Goal: Task Accomplishment & Management: Use online tool/utility

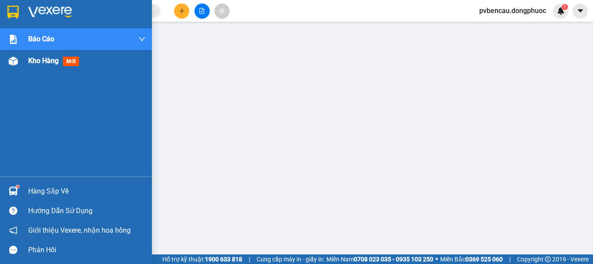
click at [22, 61] on div "Kho hàng mới" at bounding box center [76, 61] width 152 height 22
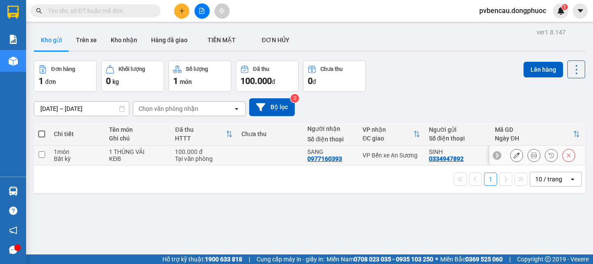
click at [153, 157] on div "KĐB" at bounding box center [137, 158] width 57 height 7
checkbox input "true"
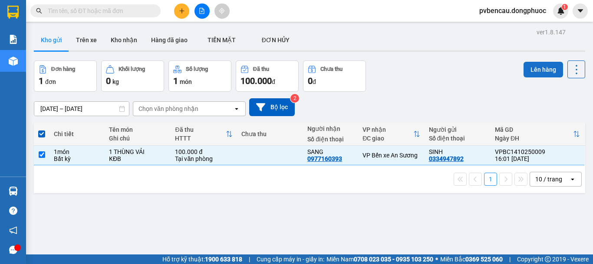
click at [530, 69] on button "Lên hàng" at bounding box center [544, 70] width 40 height 16
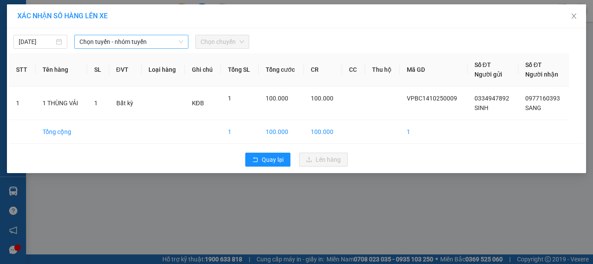
click at [126, 42] on span "Chọn tuyến - nhóm tuyến" at bounding box center [131, 41] width 104 height 13
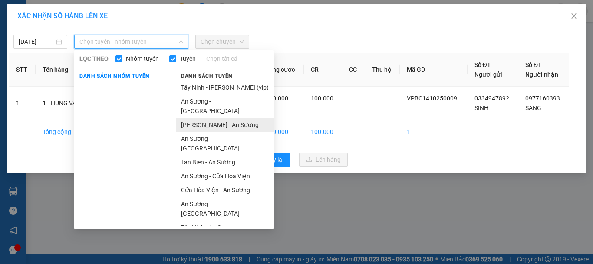
click at [204, 118] on li "Châu Thành - An Sương" at bounding box center [225, 125] width 98 height 14
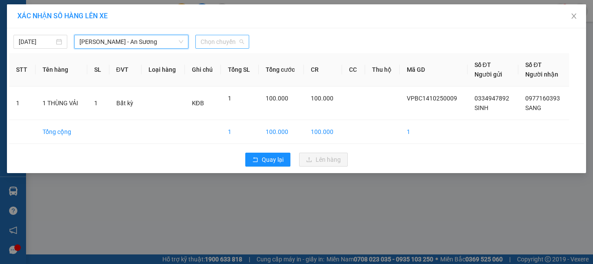
click at [221, 42] on span "Chọn chuyến" at bounding box center [222, 41] width 43 height 13
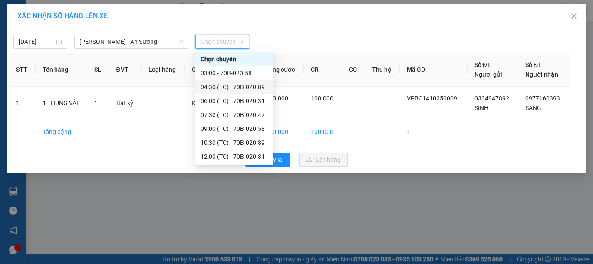
click at [231, 86] on div "04:30 (TC) - 70B-020.89" at bounding box center [235, 87] width 68 height 10
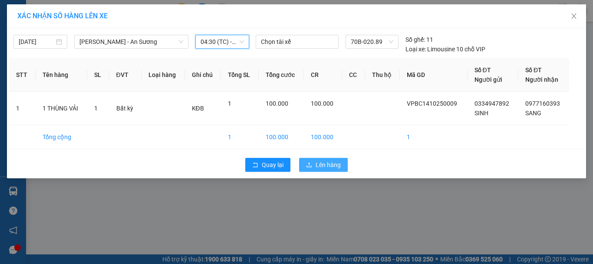
click at [318, 161] on span "Lên hàng" at bounding box center [328, 165] width 25 height 10
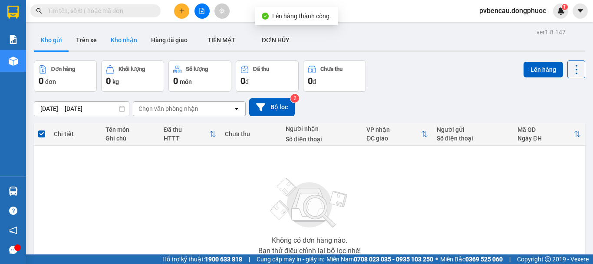
click at [127, 34] on button "Kho nhận" at bounding box center [124, 40] width 40 height 21
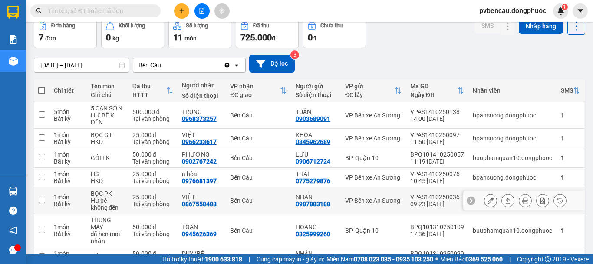
scroll to position [87, 0]
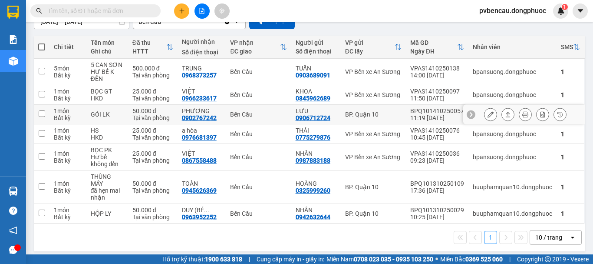
click at [109, 119] on td "GÓI LK" at bounding box center [107, 115] width 42 height 20
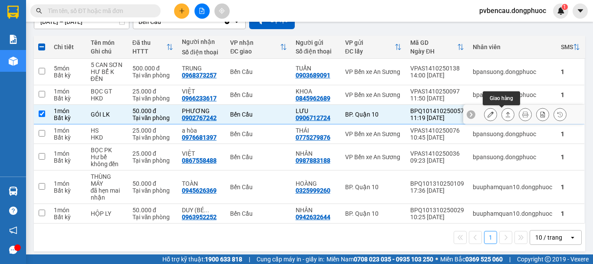
click at [505, 115] on icon at bounding box center [508, 114] width 6 height 6
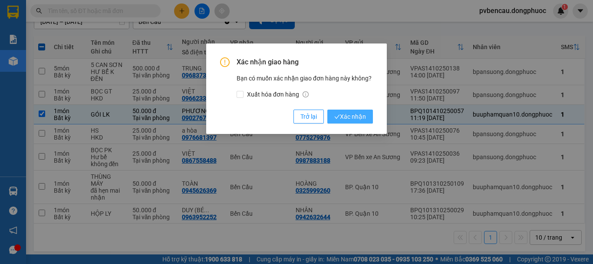
click at [344, 114] on span "Xác nhận" at bounding box center [350, 117] width 32 height 10
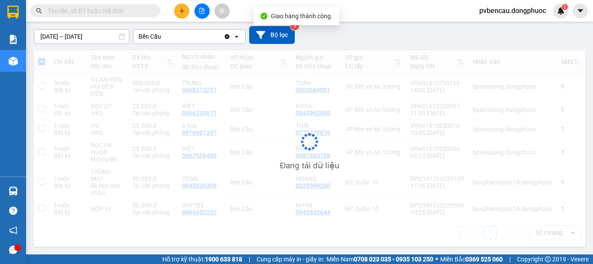
checkbox input "false"
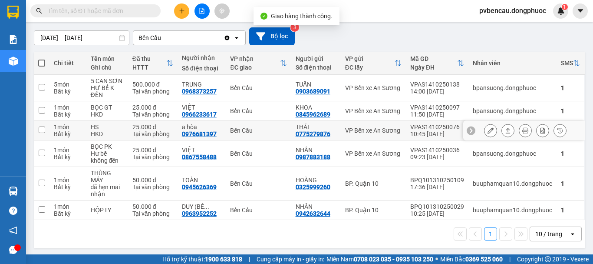
scroll to position [72, 0]
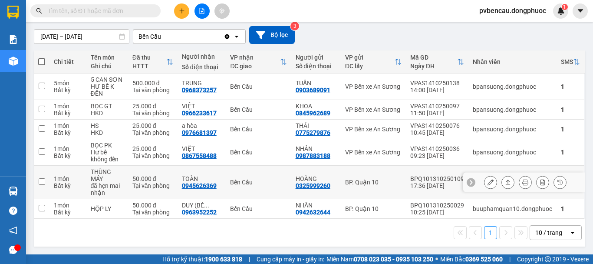
click at [126, 180] on td "THÙNG MÁY đã hẹn mai nhận" at bounding box center [107, 181] width 42 height 33
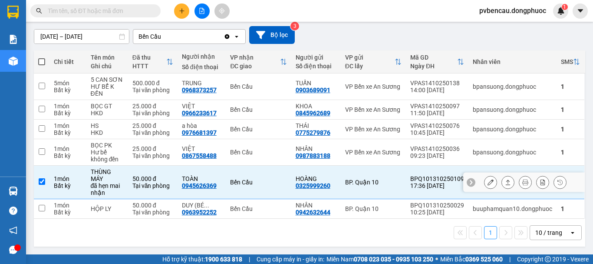
click at [126, 179] on td "THÙNG MÁY đã hẹn mai nhận" at bounding box center [107, 181] width 42 height 33
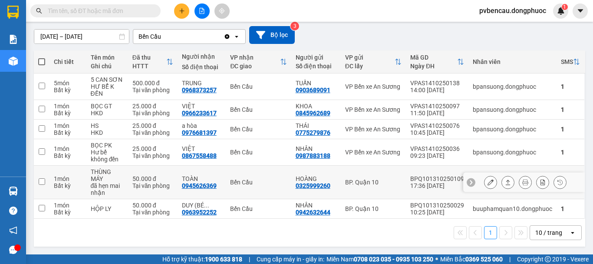
click at [126, 175] on td "THÙNG MÁY đã hẹn mai nhận" at bounding box center [107, 181] width 42 height 33
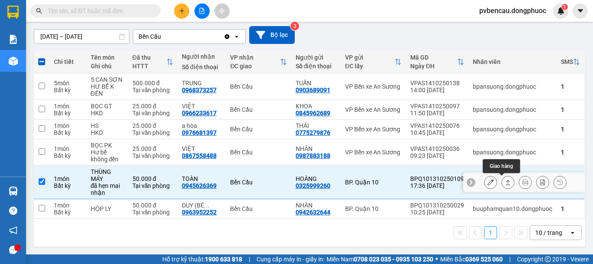
click at [505, 183] on icon at bounding box center [508, 182] width 6 height 6
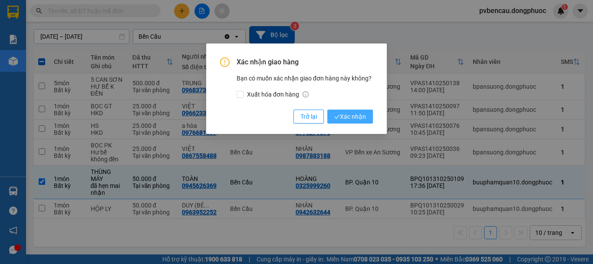
click at [346, 120] on span "Xác nhận" at bounding box center [350, 117] width 32 height 10
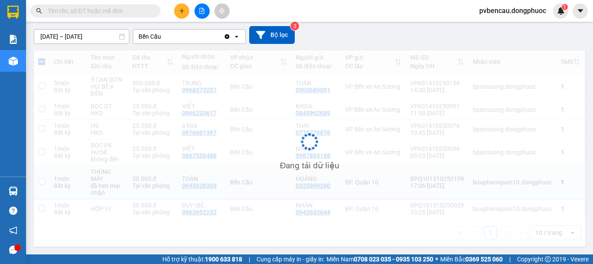
checkbox input "false"
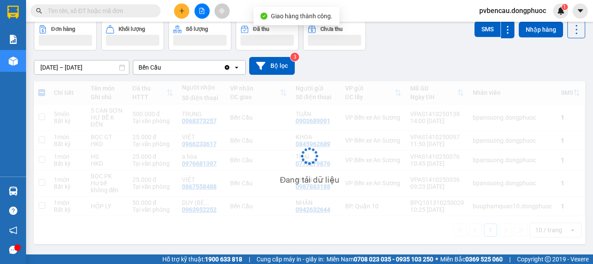
scroll to position [40, 0]
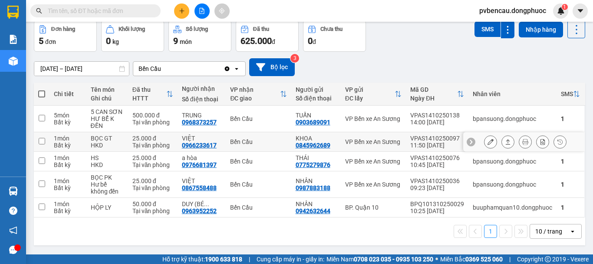
click at [121, 136] on div "BỌC GT" at bounding box center [107, 138] width 33 height 7
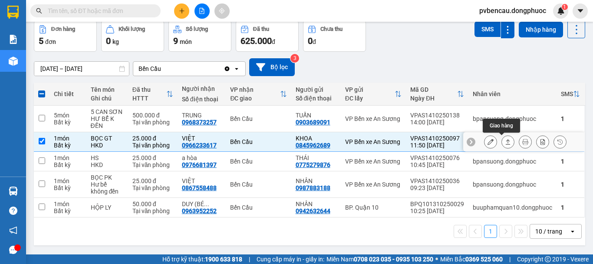
click at [506, 142] on button at bounding box center [508, 141] width 12 height 15
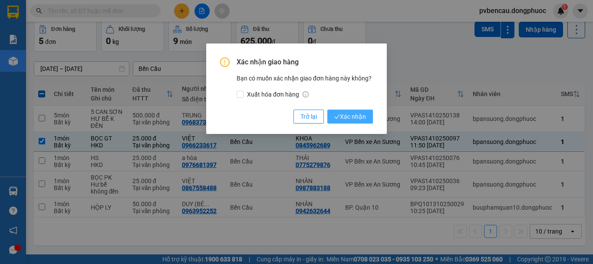
click at [358, 117] on span "Xác nhận" at bounding box center [350, 117] width 32 height 10
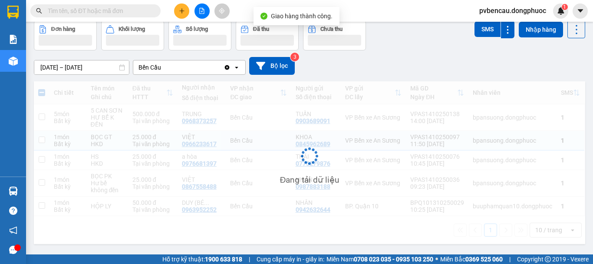
checkbox input "false"
